Goal: Information Seeking & Learning: Learn about a topic

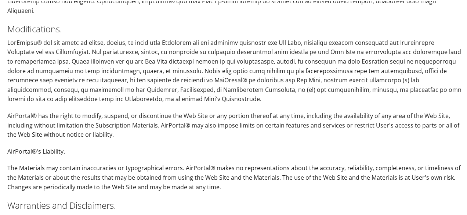
scroll to position [1415, 0]
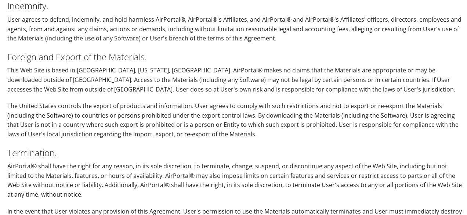
scroll to position [1947, 0]
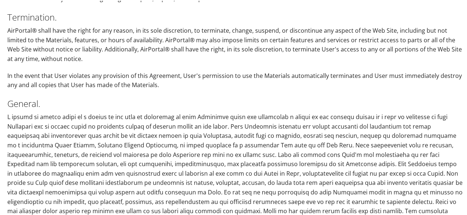
click at [368, 160] on p at bounding box center [234, 192] width 455 height 160
click at [367, 158] on p at bounding box center [234, 192] width 455 height 160
click at [311, 112] on p at bounding box center [234, 192] width 455 height 160
click at [234, 147] on p at bounding box center [234, 192] width 455 height 160
click at [137, 112] on p at bounding box center [234, 192] width 455 height 160
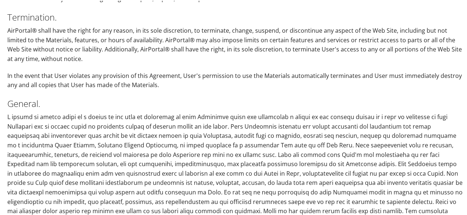
click at [217, 207] on p at bounding box center [234, 192] width 455 height 160
click at [205, 212] on p at bounding box center [234, 192] width 455 height 160
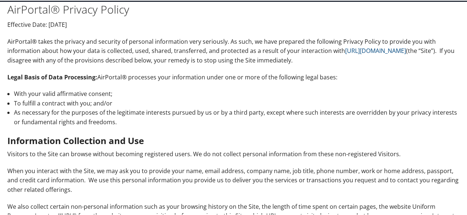
drag, startPoint x: 470, startPoint y: 0, endPoint x: 470, endPoint y: 43, distance: 43.0
click at [467, 43] on html "AirPortal® Privacy Policy Effective Date: [DATE] AirPortal® takes the privacy a…" at bounding box center [235, 107] width 470 height 215
